Goal: Task Accomplishment & Management: Manage account settings

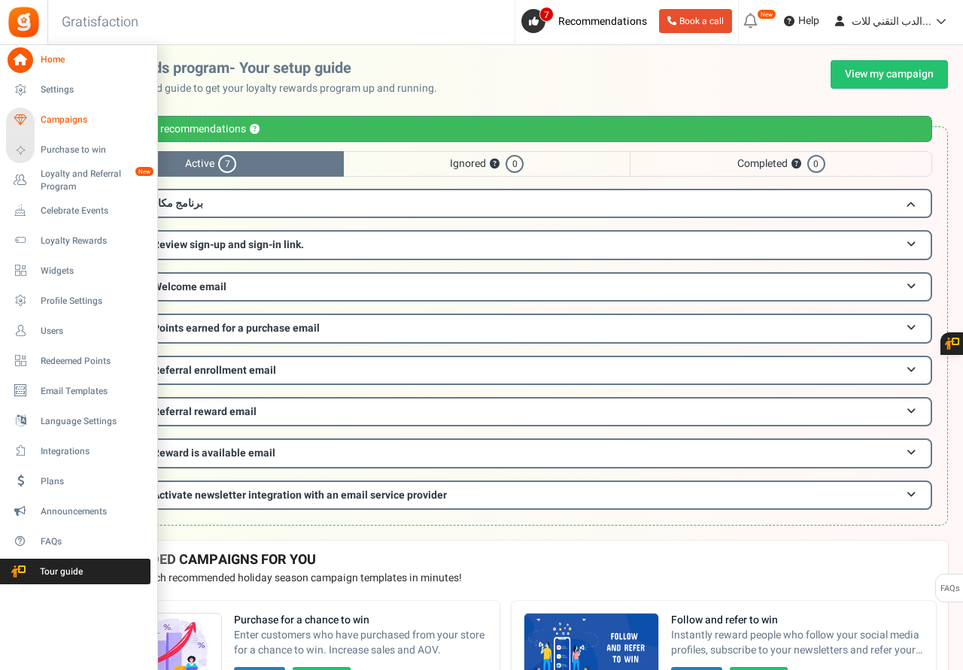
click at [50, 122] on span "Campaigns" at bounding box center [93, 120] width 105 height 13
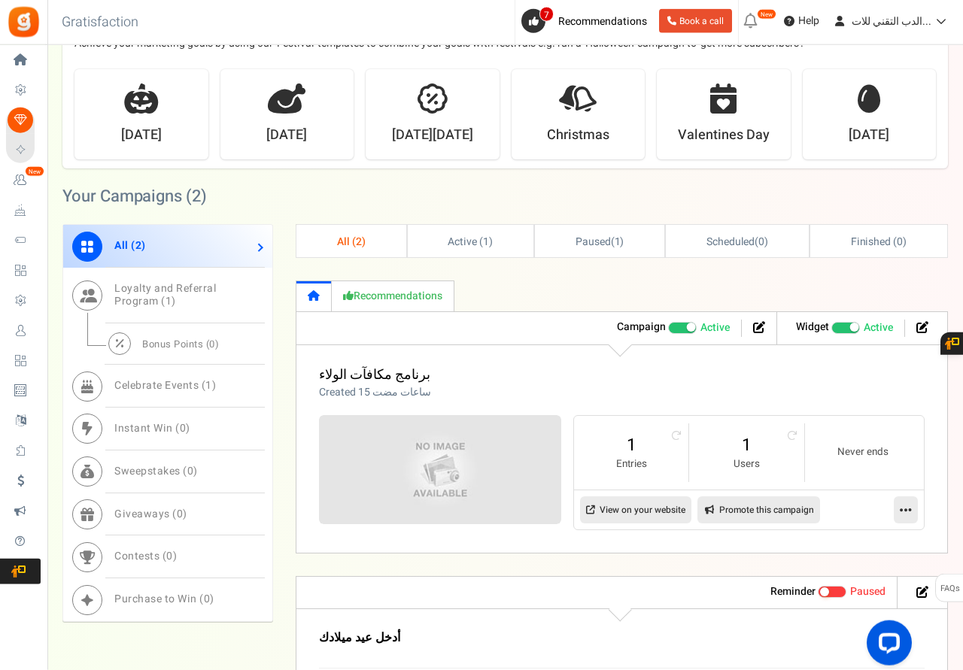
scroll to position [537, 0]
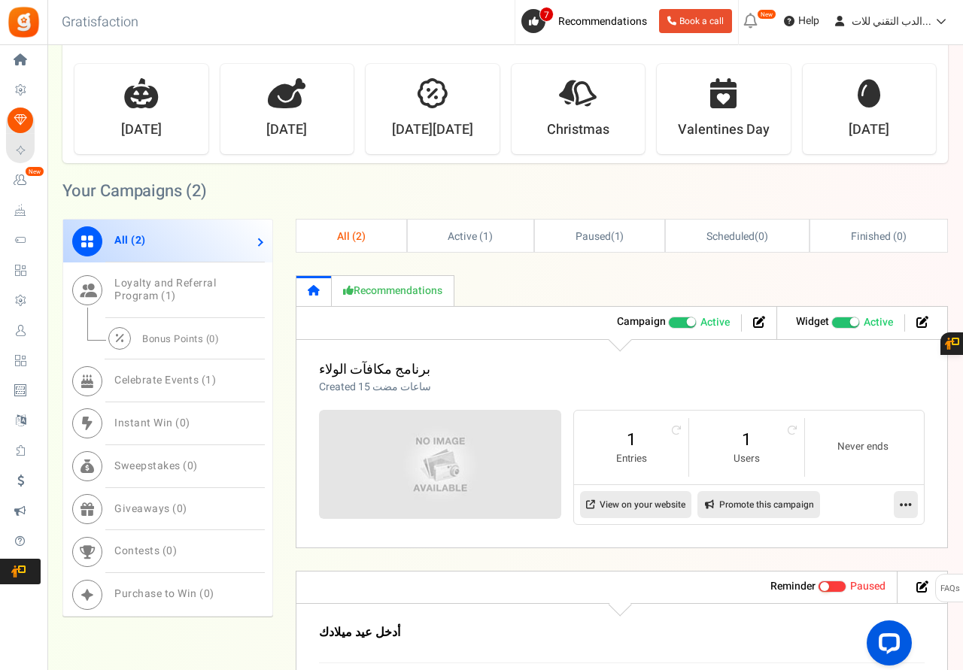
click at [905, 508] on icon at bounding box center [905, 505] width 12 height 14
click at [835, 541] on link "Edit" at bounding box center [857, 541] width 111 height 28
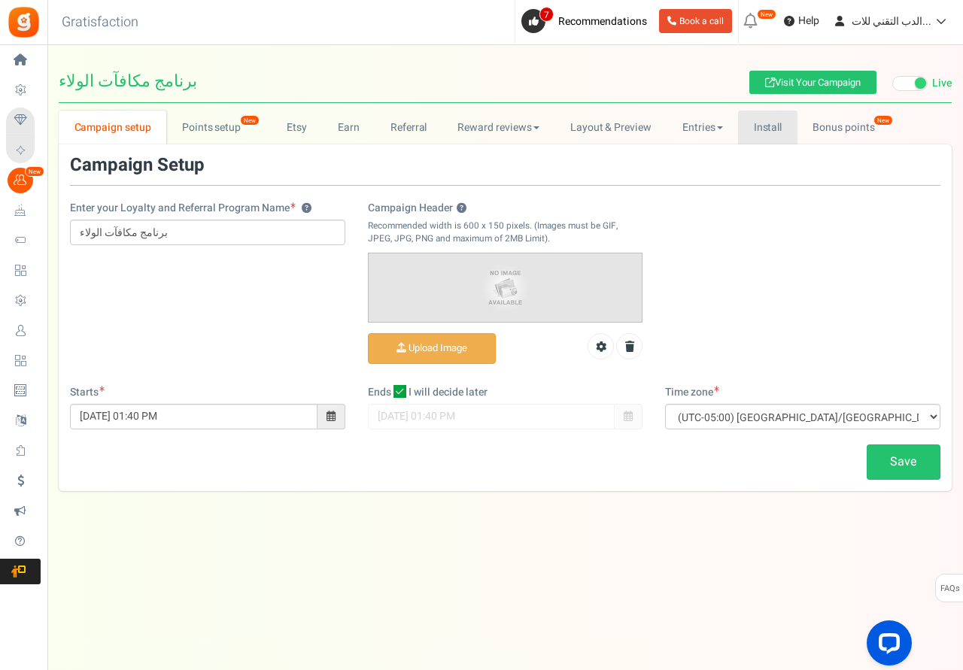
click at [769, 131] on link "Install" at bounding box center [767, 128] width 59 height 34
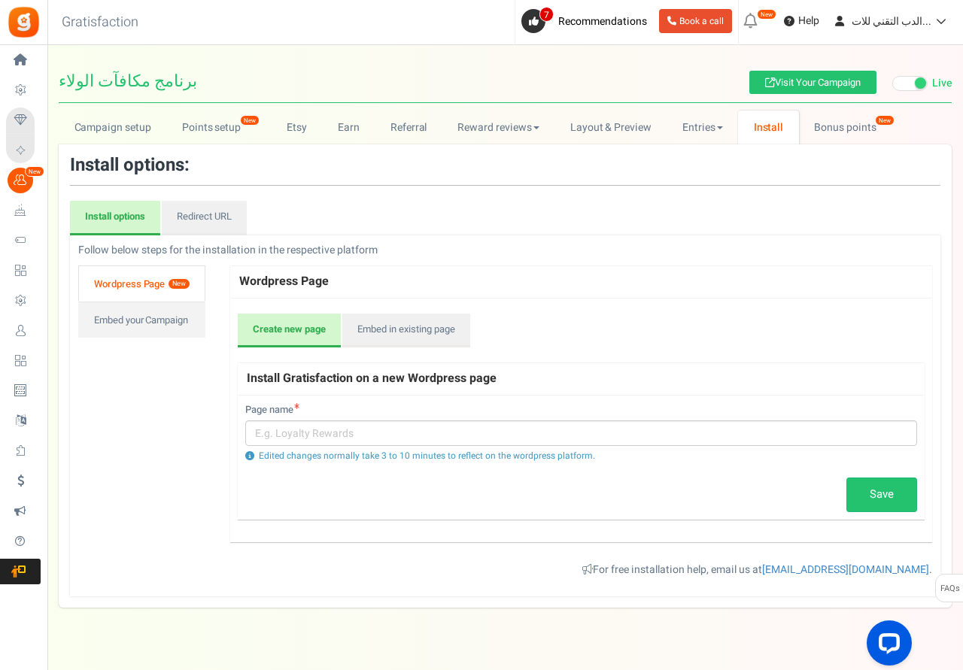
scroll to position [28, 0]
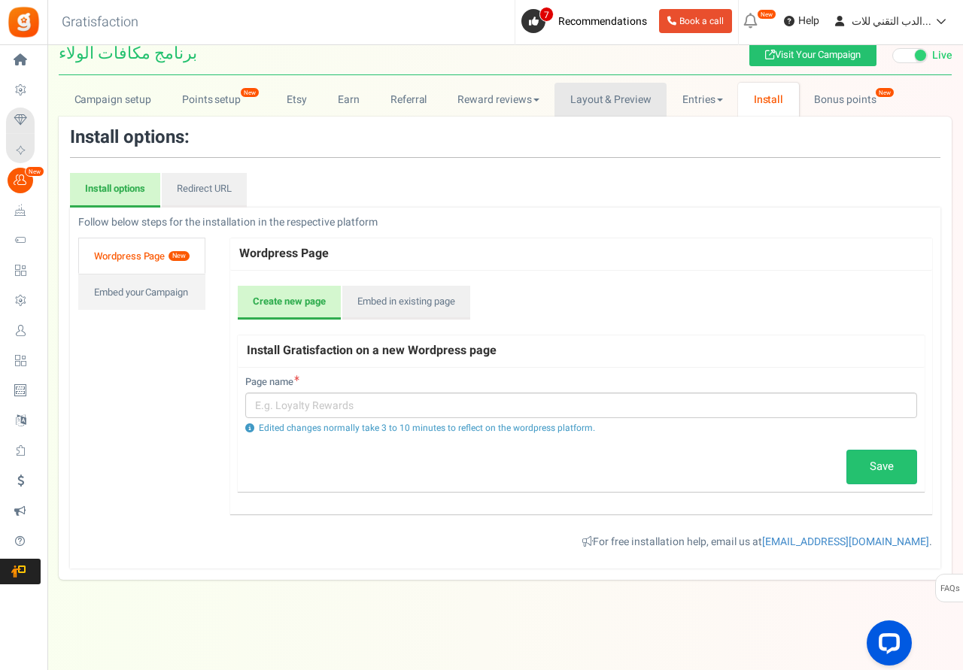
click at [593, 93] on link "Layout & Preview" at bounding box center [610, 100] width 112 height 34
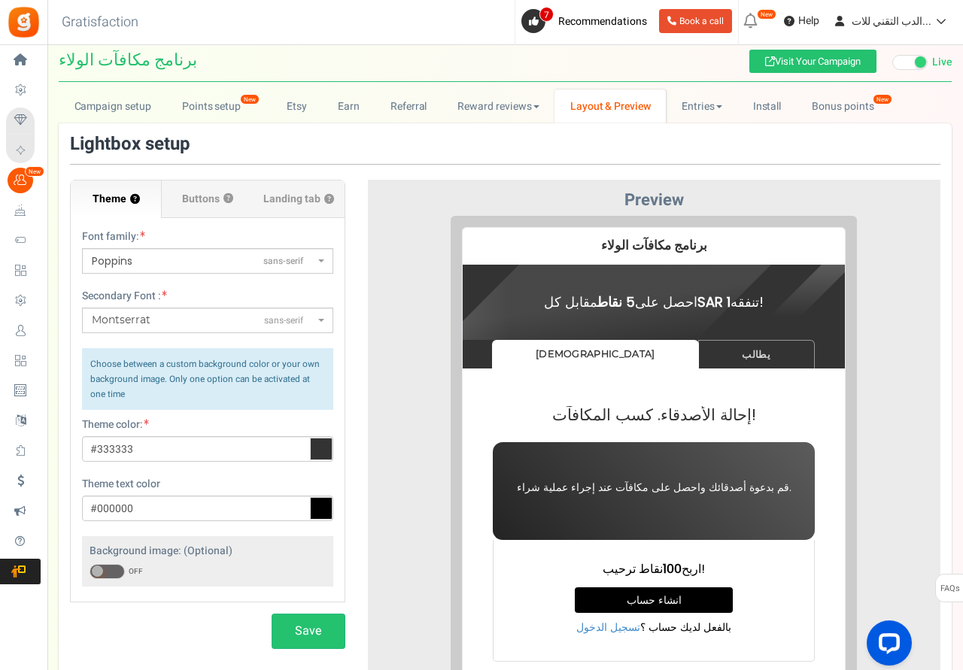
scroll to position [0, 0]
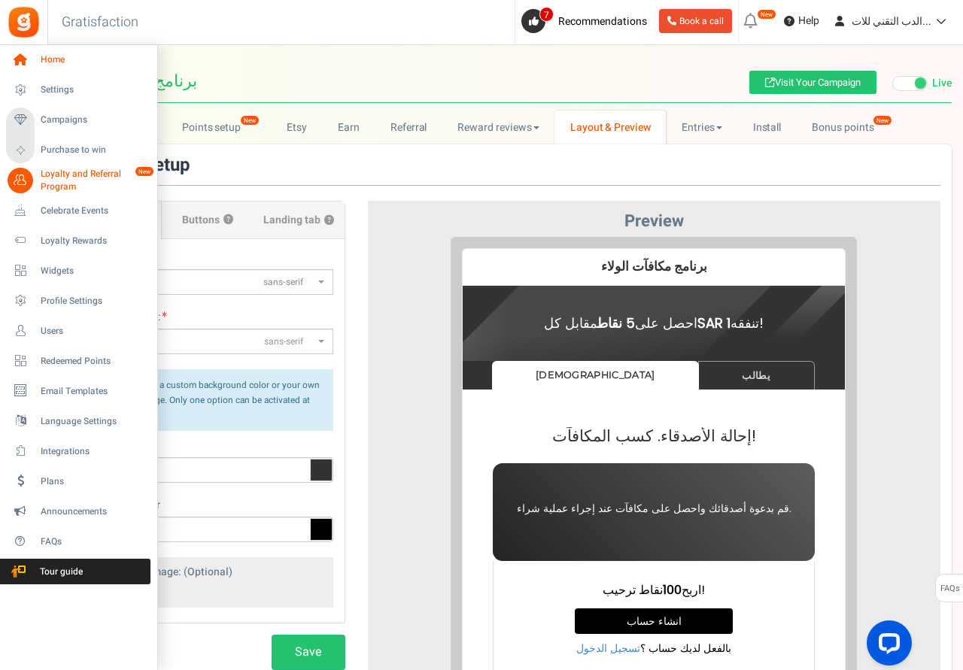
click at [53, 62] on span "Home" at bounding box center [93, 59] width 105 height 13
